Goal: Task Accomplishment & Management: Use online tool/utility

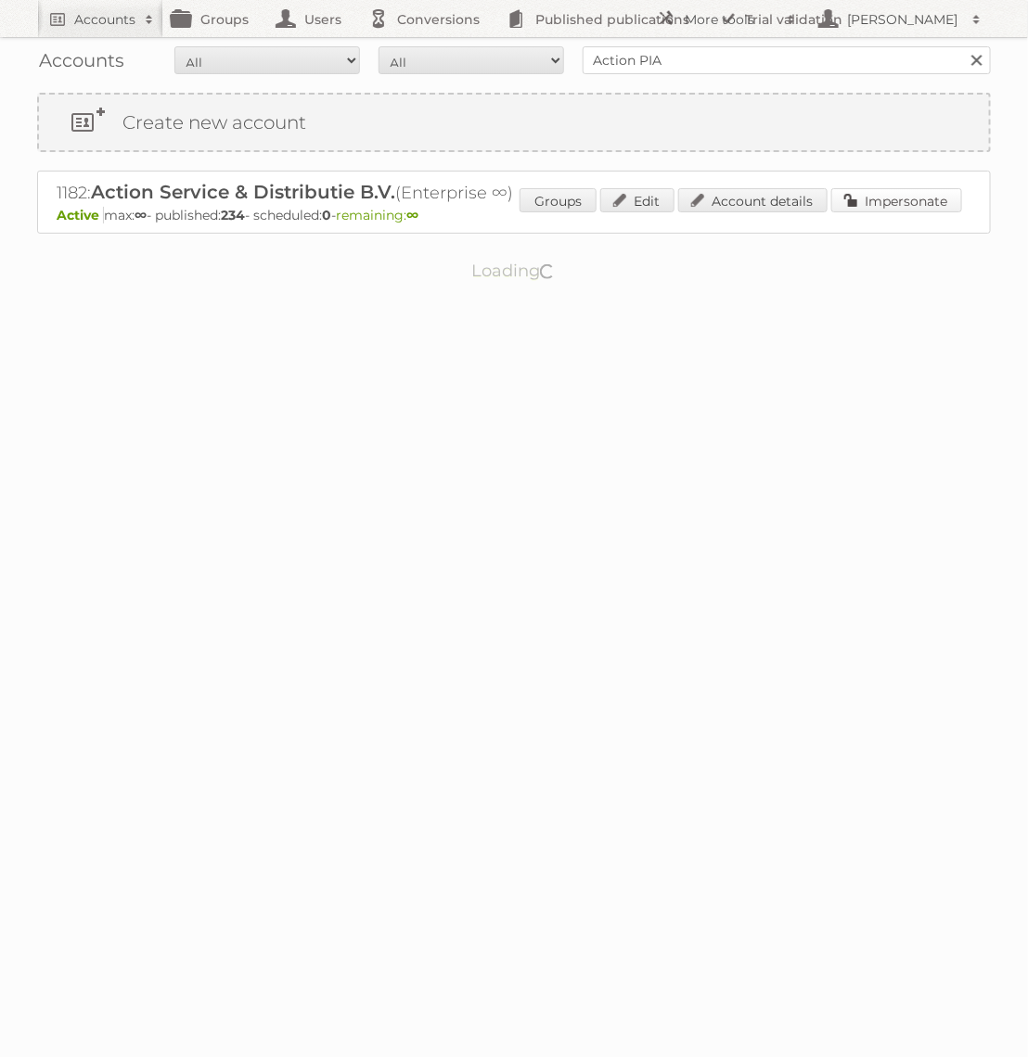
click at [872, 196] on link "Impersonate" at bounding box center [896, 200] width 131 height 24
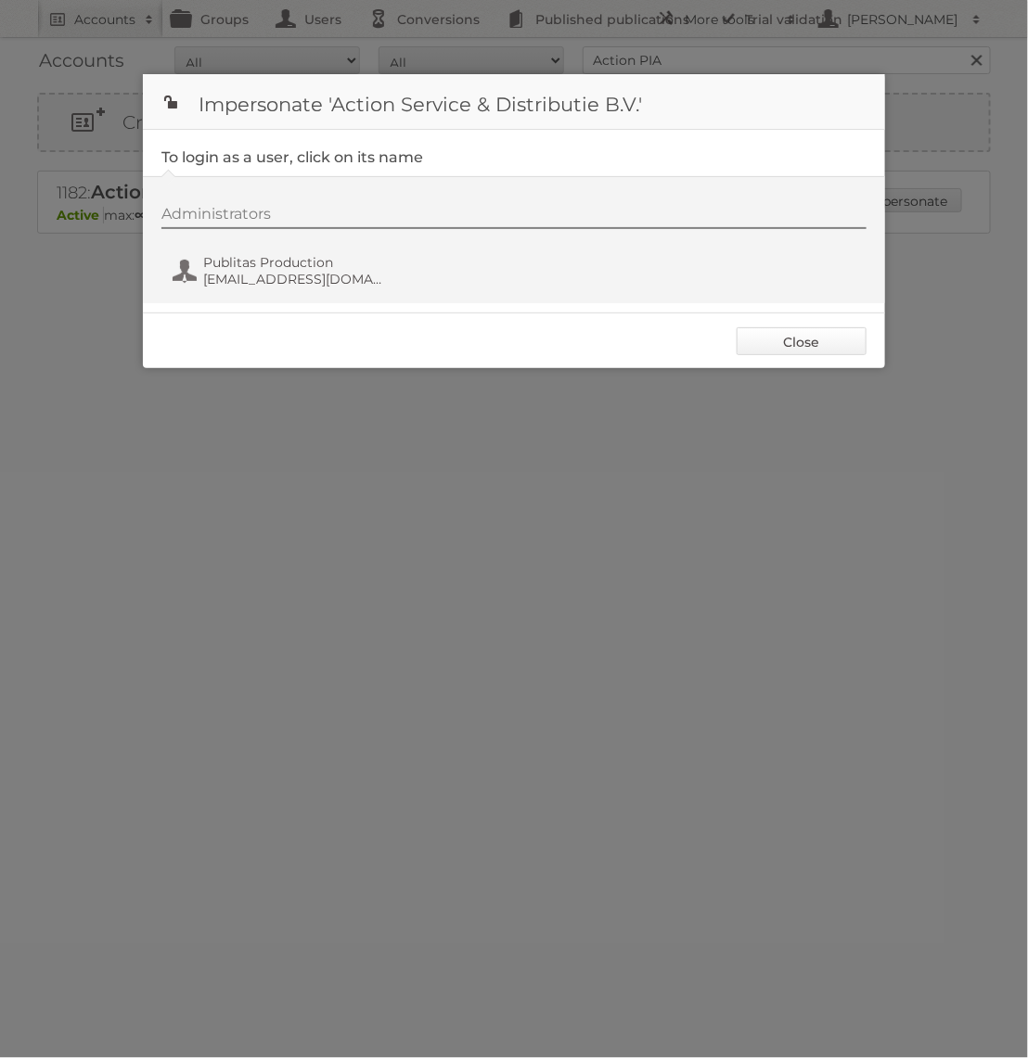
click at [798, 328] on link "Close" at bounding box center [801, 341] width 130 height 28
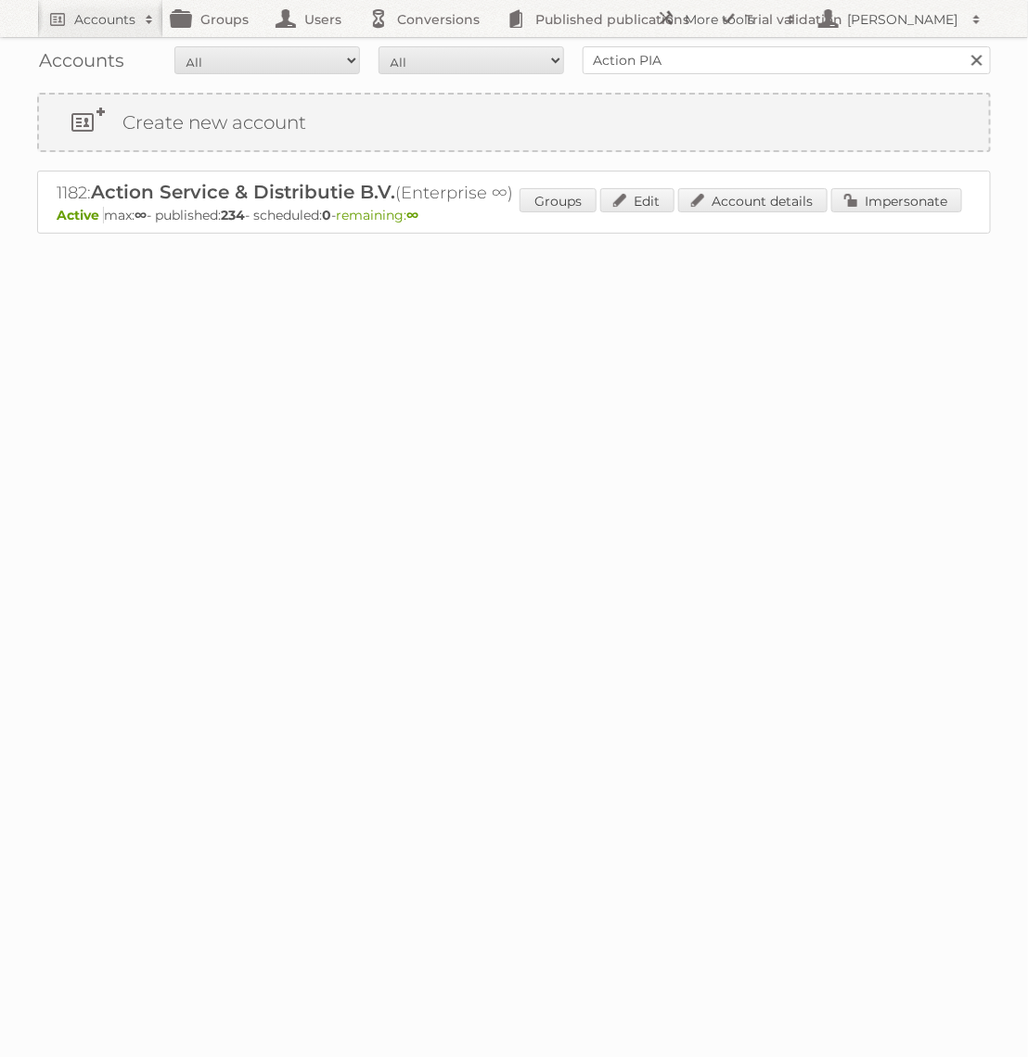
click at [779, 77] on div "Accounts All Active Expired Pending All Paid Trials Self service Action PIA Sea…" at bounding box center [514, 60] width 954 height 46
click at [777, 62] on input "Action PIA" at bounding box center [787, 60] width 408 height 28
type input "Bauhaus"
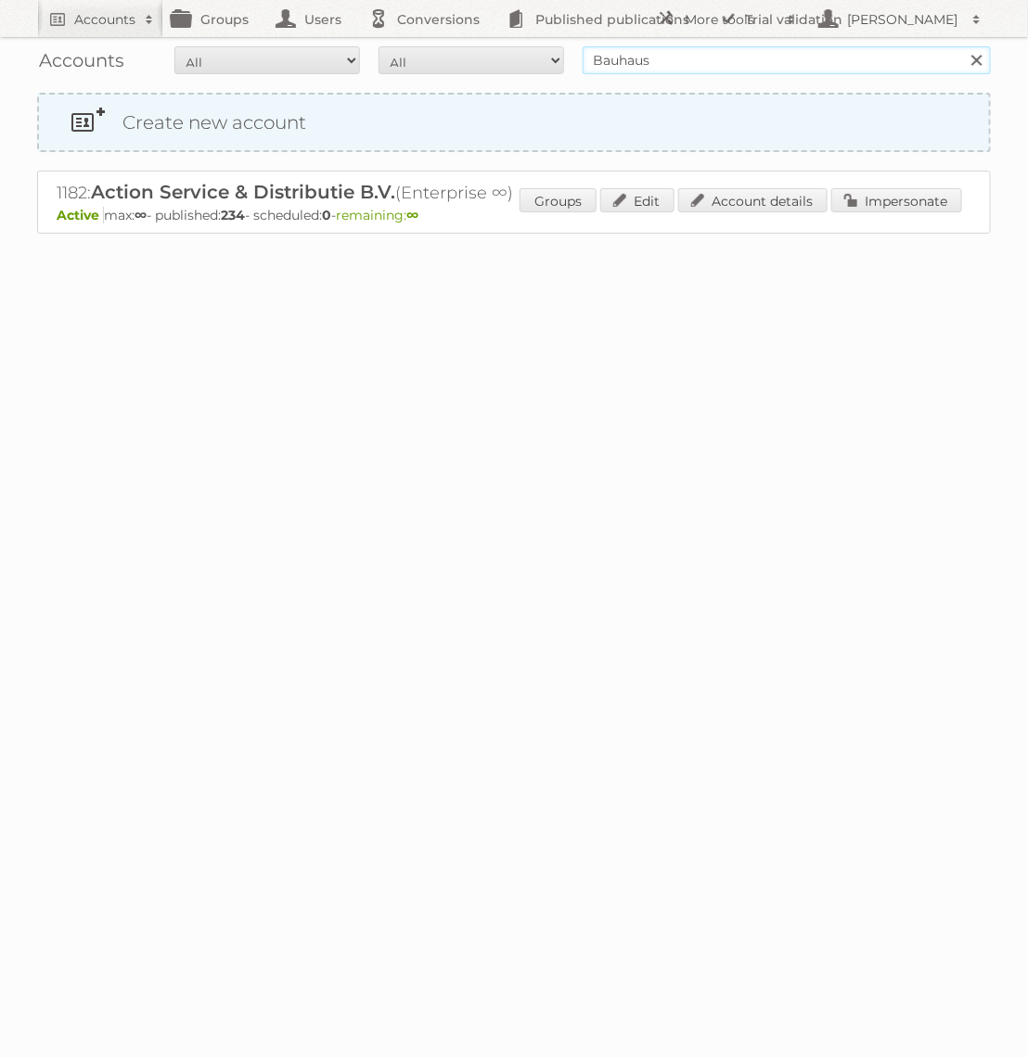
click at [962, 46] on input "Search" at bounding box center [976, 60] width 28 height 28
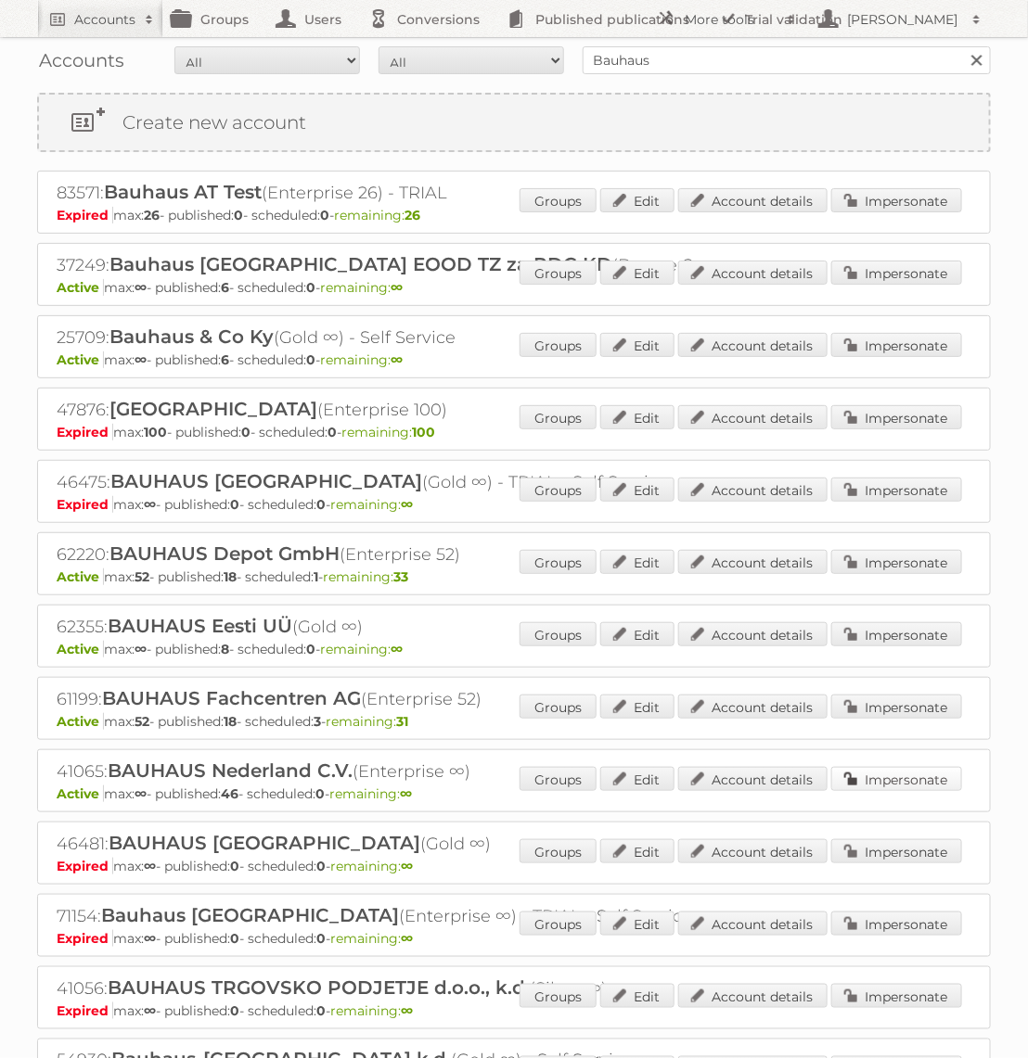
click at [903, 781] on link "Impersonate" at bounding box center [896, 779] width 131 height 24
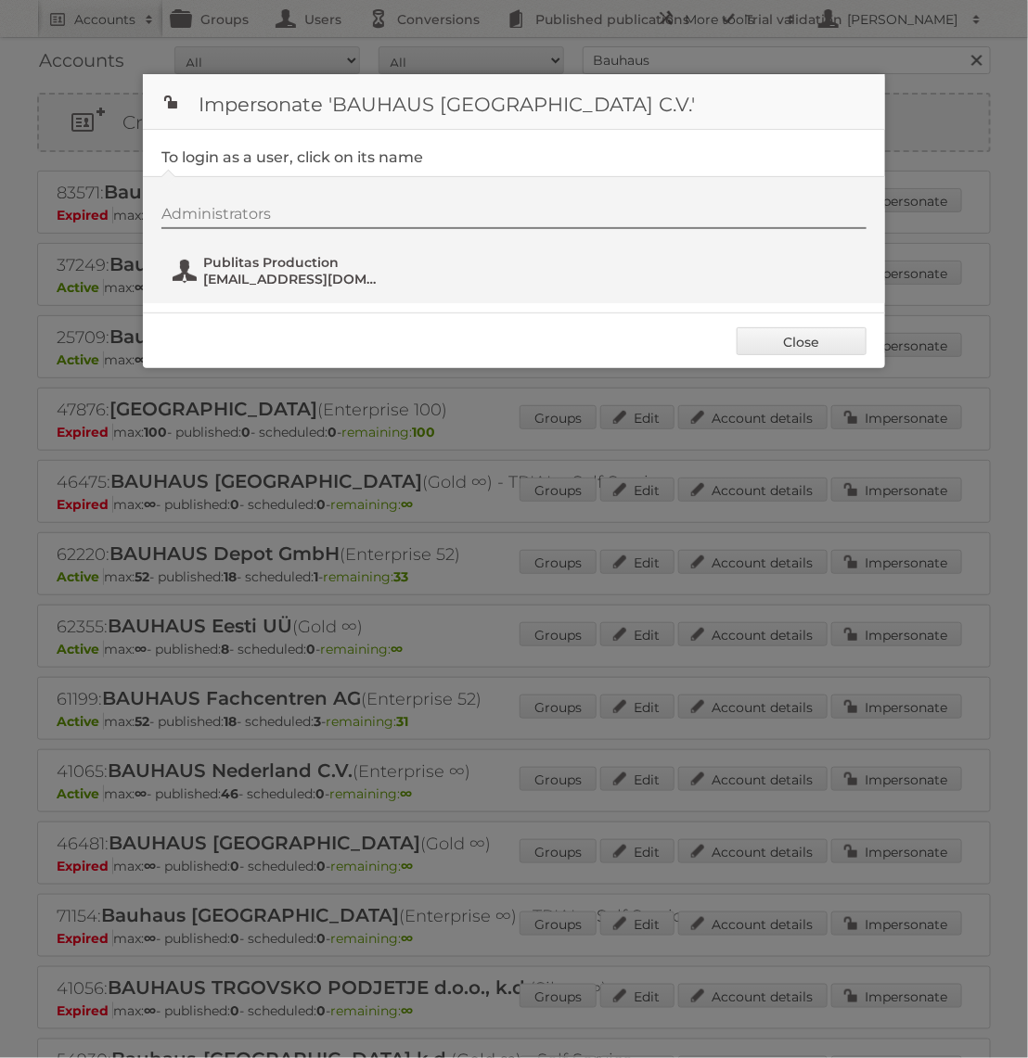
click at [314, 272] on span "[EMAIL_ADDRESS][DOMAIN_NAME]" at bounding box center [293, 279] width 180 height 17
